Goal: Task Accomplishment & Management: Use online tool/utility

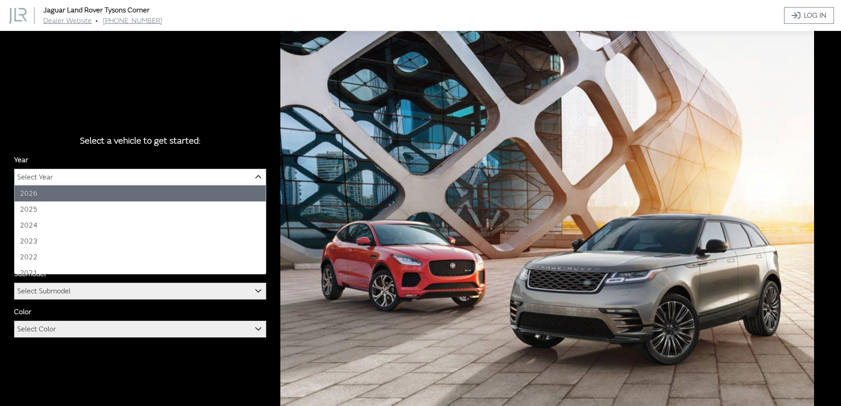
click at [94, 180] on span "Select Year" at bounding box center [140, 177] width 251 height 16
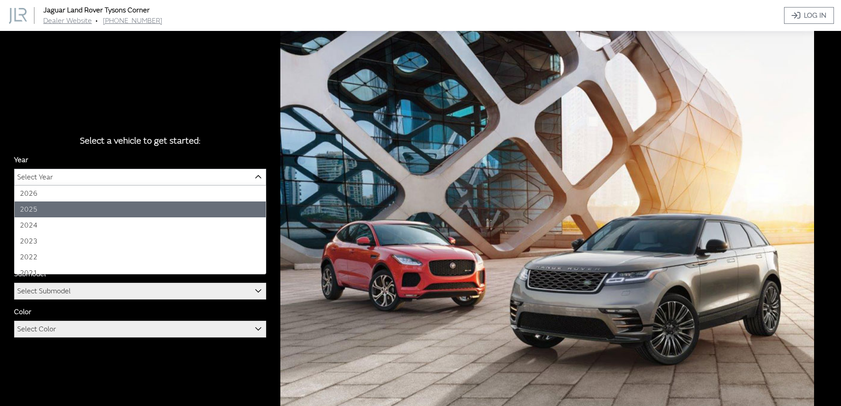
select select "43"
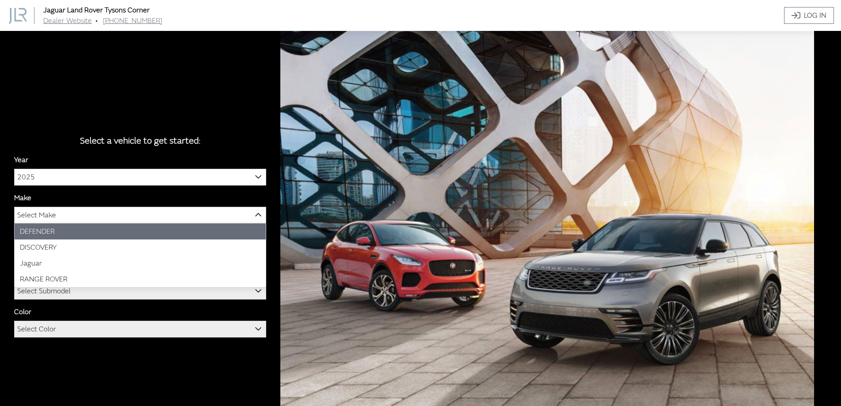
click at [61, 215] on span "Select Make" at bounding box center [140, 215] width 251 height 16
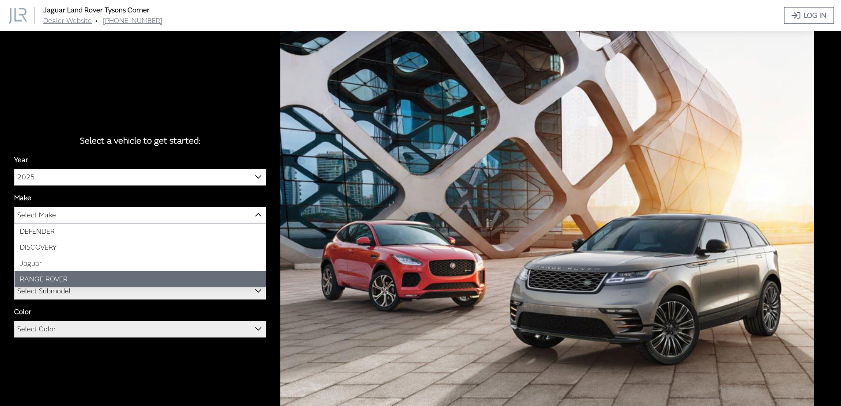
select select "66"
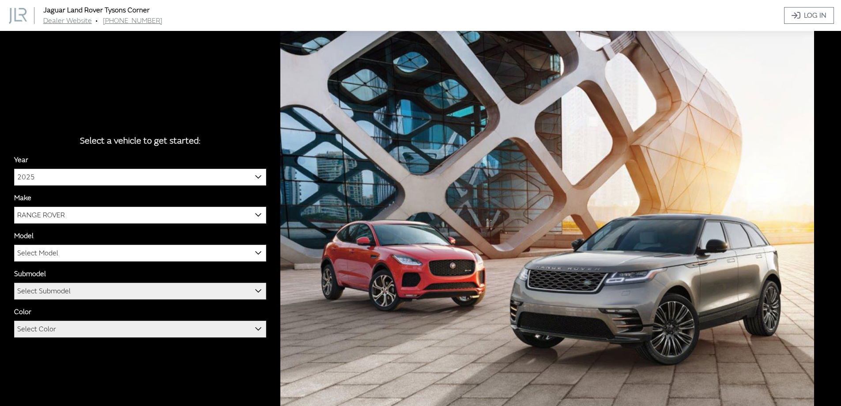
click at [45, 290] on span "Select Submodel" at bounding box center [43, 291] width 53 height 16
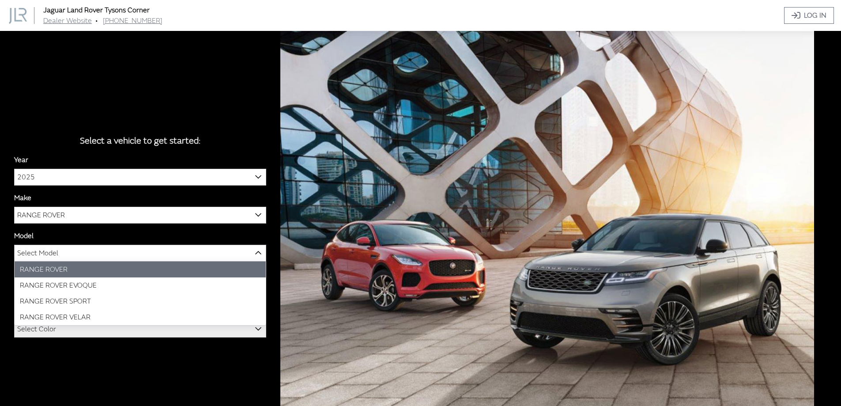
click at [255, 248] on b at bounding box center [255, 248] width 0 height 0
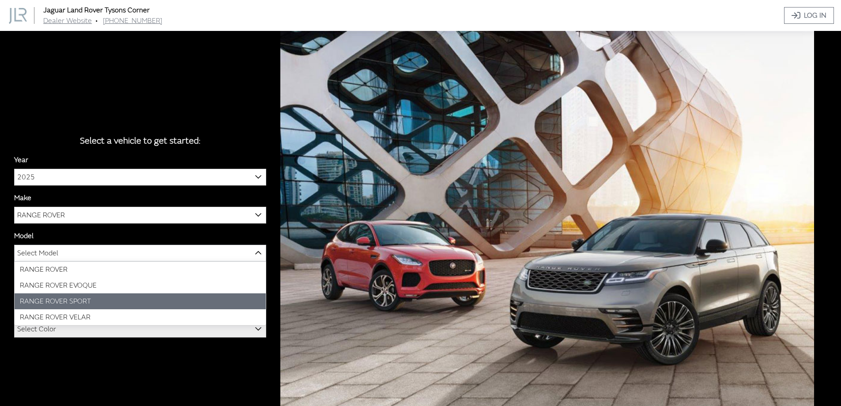
select select "1350"
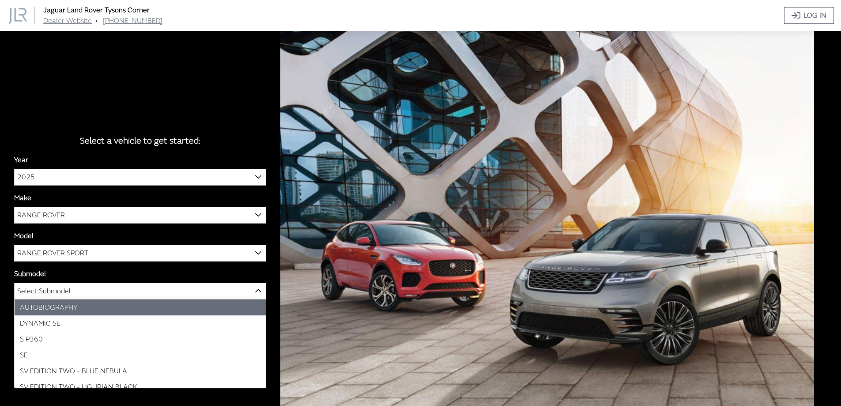
click at [69, 294] on span "Select Submodel" at bounding box center [43, 291] width 53 height 16
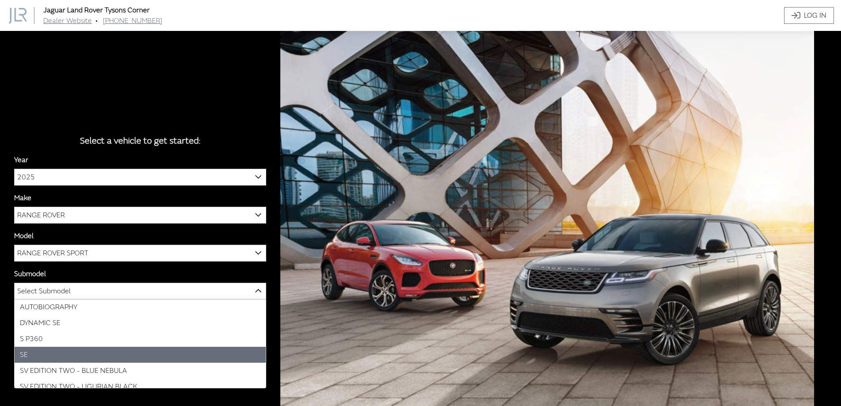
scroll to position [39, 0]
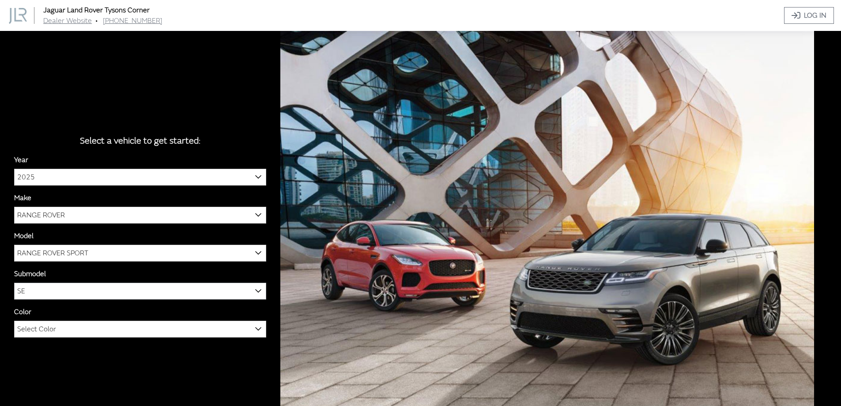
click at [255, 286] on b at bounding box center [255, 286] width 0 height 0
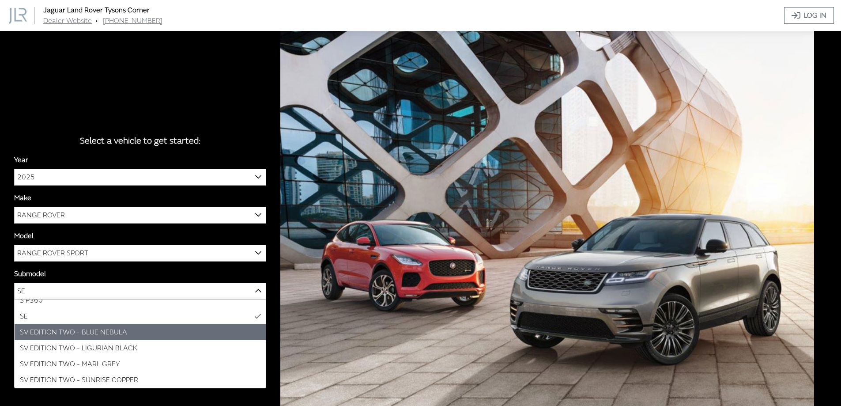
scroll to position [0, 0]
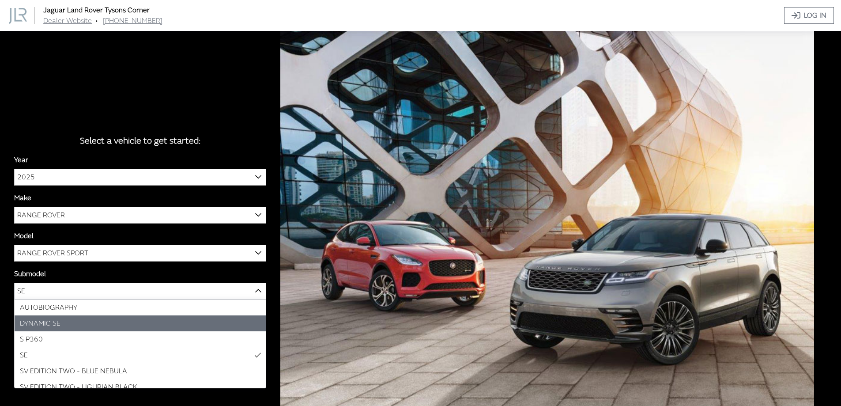
select select "4046"
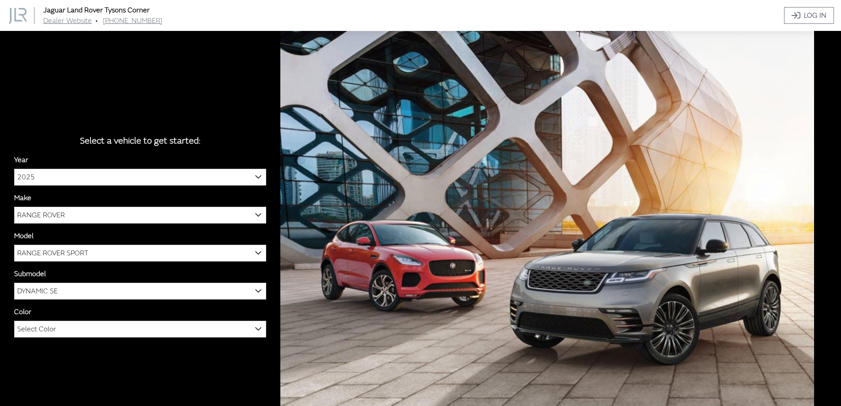
click at [42, 328] on span "Select Color" at bounding box center [36, 329] width 39 height 16
